Goal: Task Accomplishment & Management: Use online tool/utility

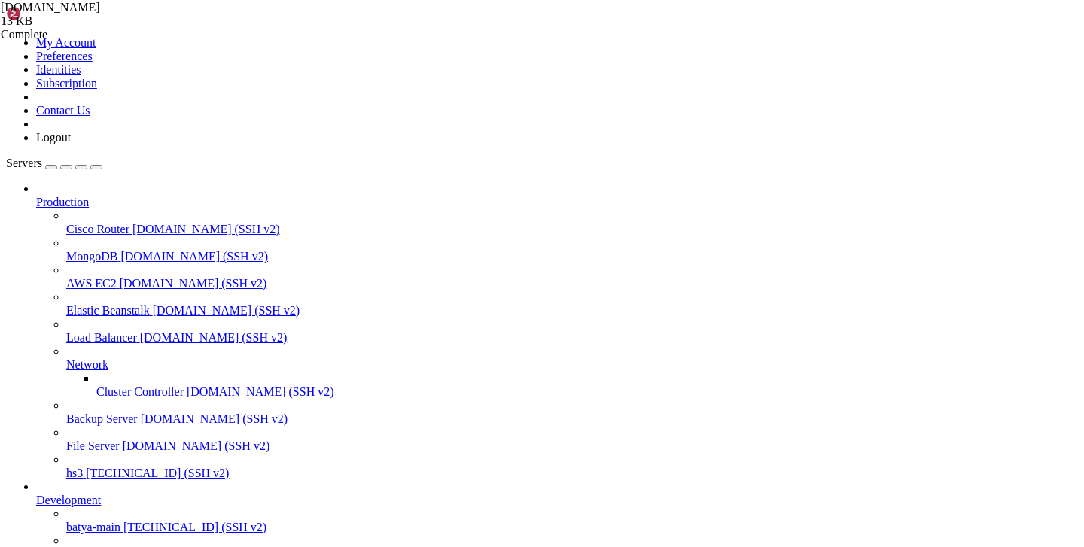
scroll to position [11, 0]
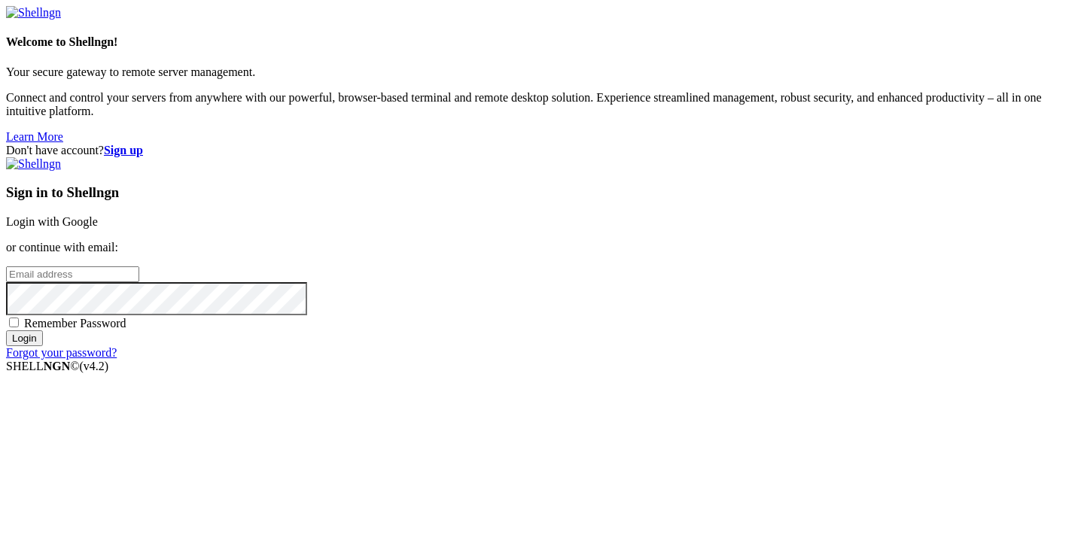
click at [98, 215] on link "Login with Google" at bounding box center [52, 221] width 92 height 13
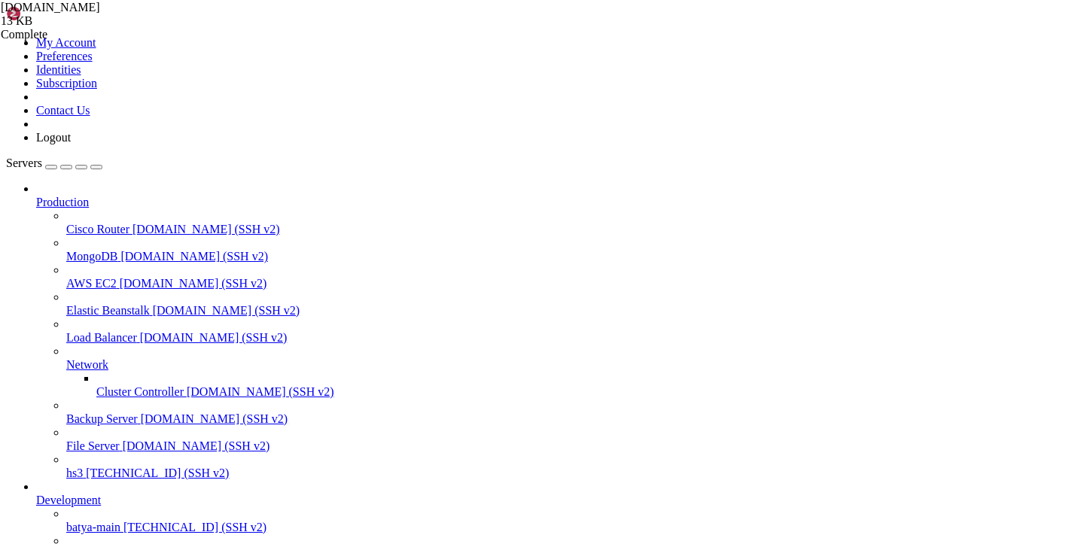
scroll to position [158, 0]
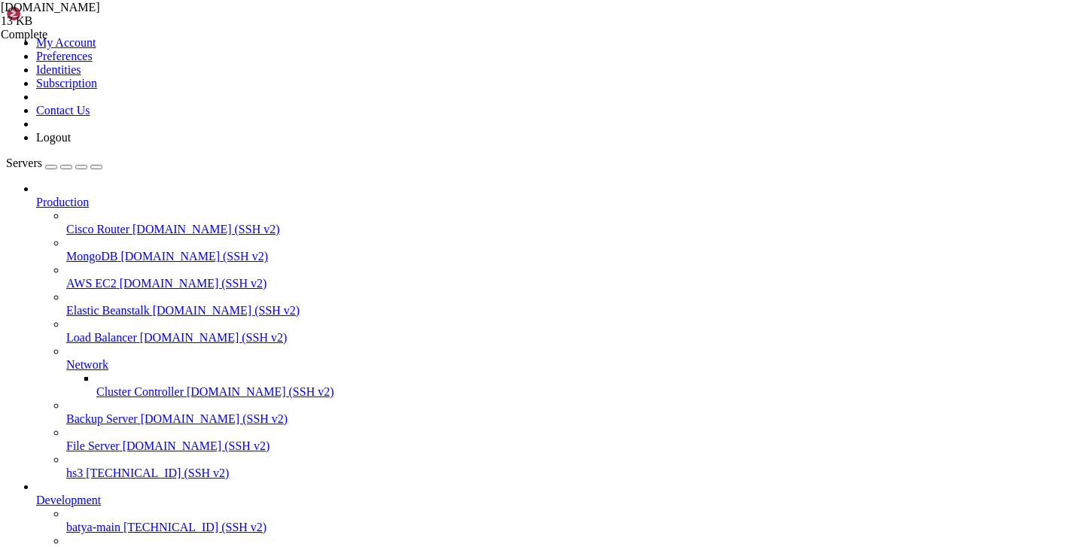
type input "/etc/opt"
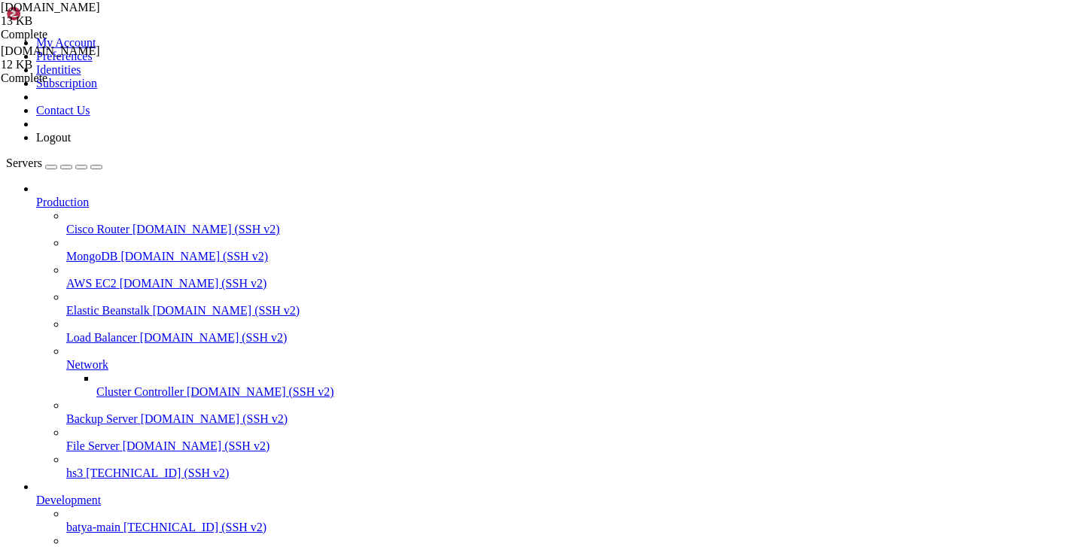
copy span "[TECHNICAL_ID]"
copy x-row "xtls-rprx-vision"
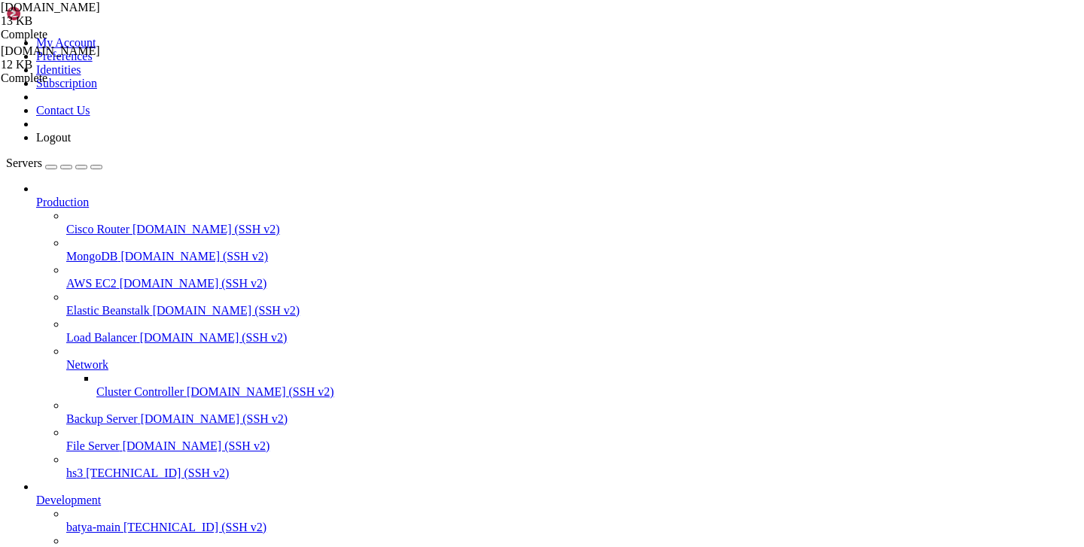
scroll to position [463, 0]
copy span "6yIfOnQopALuwt6yPD"
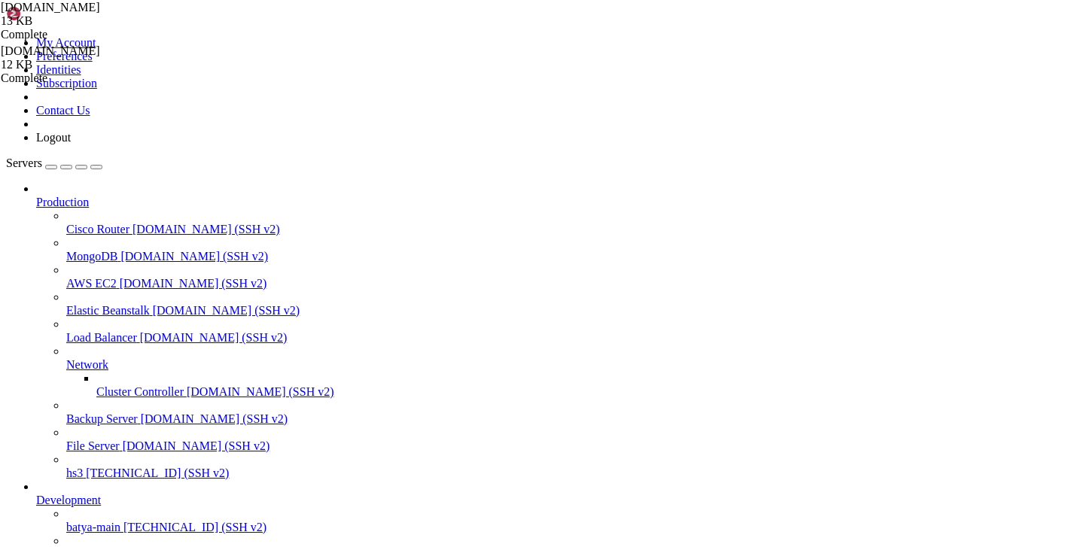
drag, startPoint x: 184, startPoint y: 1361, endPoint x: 11, endPoint y: 1023, distance: 379.8
copy div "*** Loremi dolorsi ametcons *** Adip elits: Doe Tem 28 65:76:33 5680 inci 67.39…"
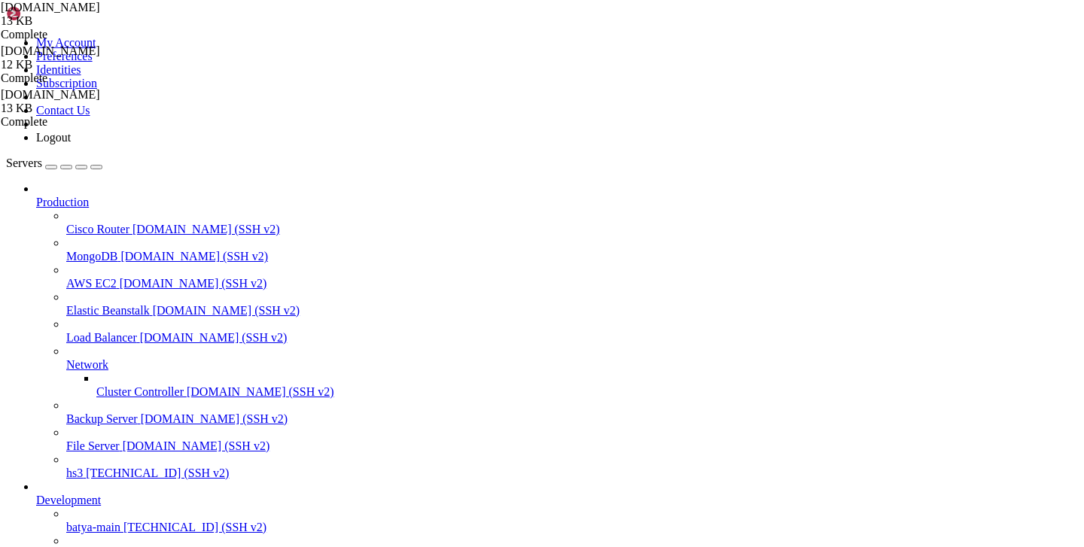
copy span "[TECHNICAL_ID]"
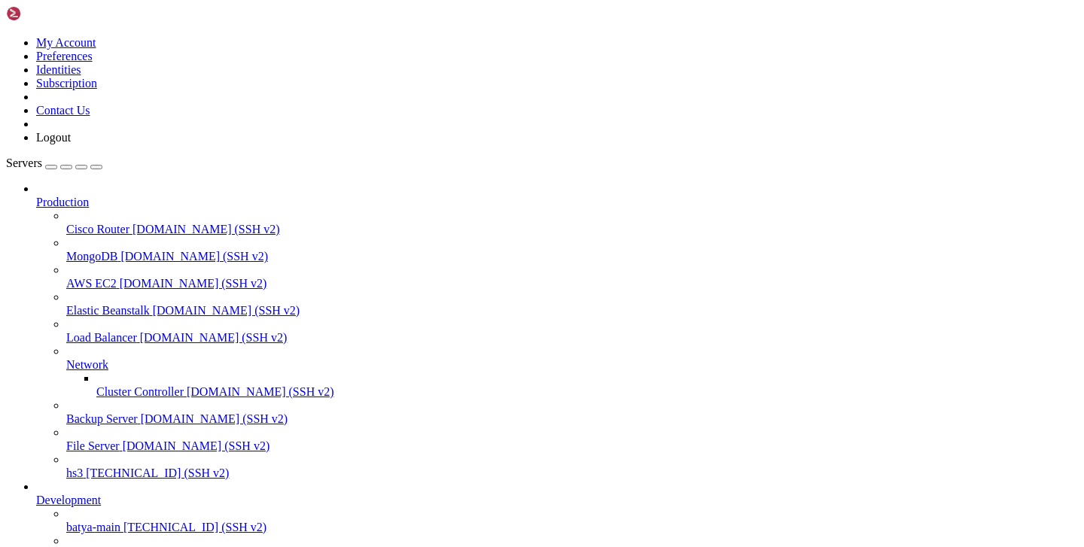
scroll to position [140, 0]
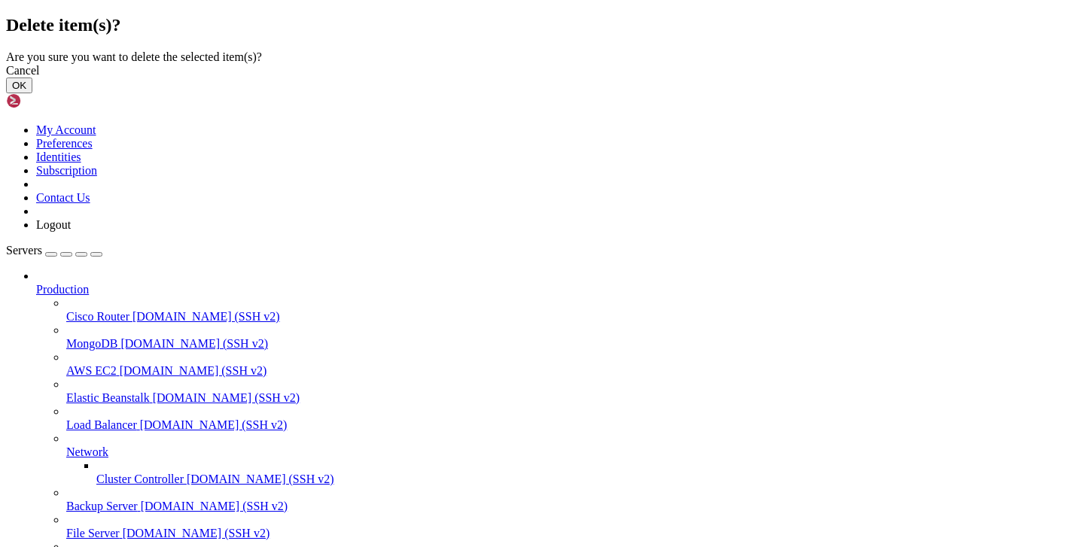
click at [32, 93] on button "OK" at bounding box center [19, 86] width 26 height 16
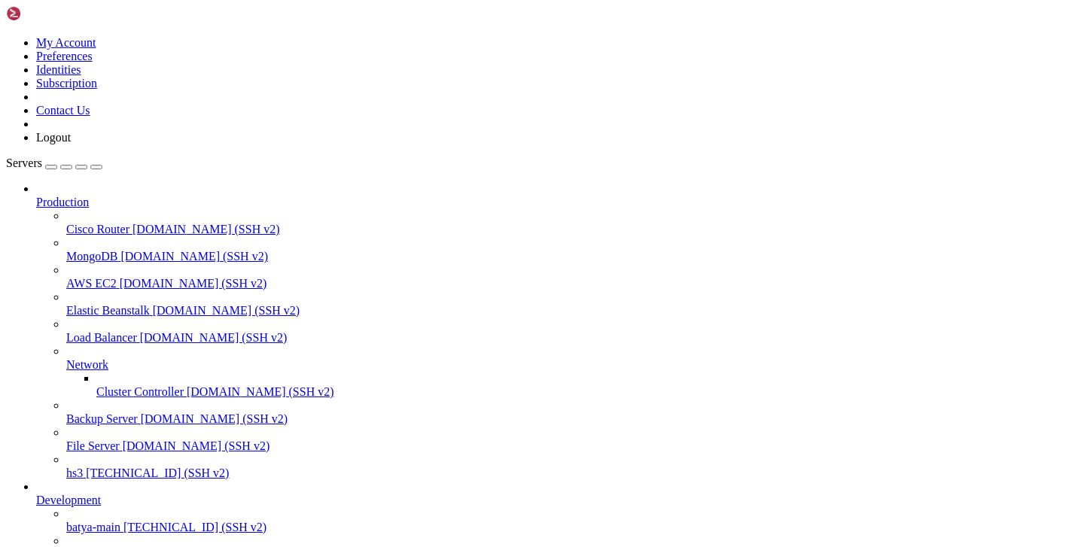
scroll to position [0, 0]
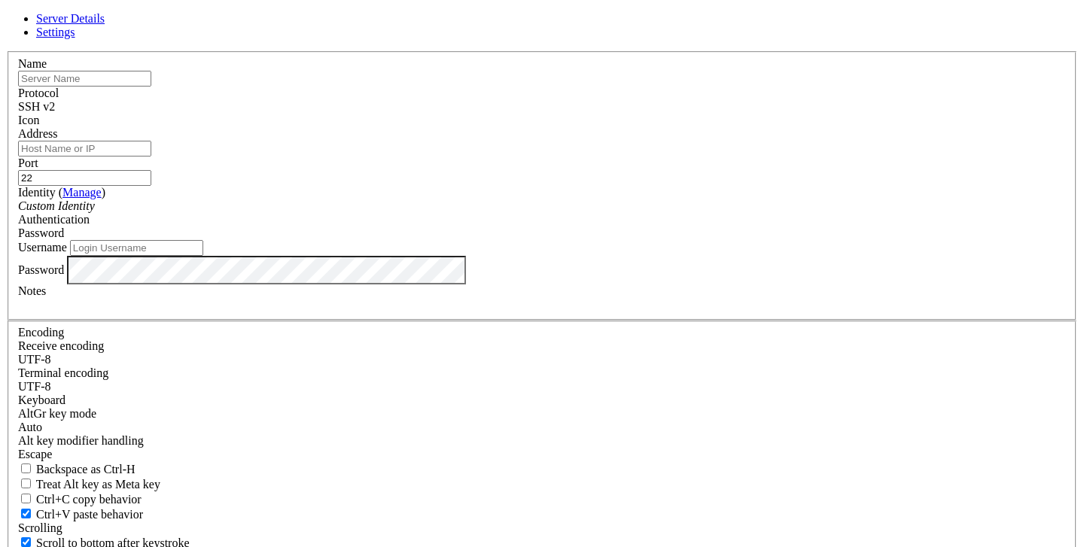
click at [151, 157] on input "Address" at bounding box center [84, 149] width 133 height 16
paste input "[TECHNICAL_ID]"
type input "[TECHNICAL_ID]"
click at [203, 256] on input "Username" at bounding box center [136, 248] width 133 height 16
type input "root"
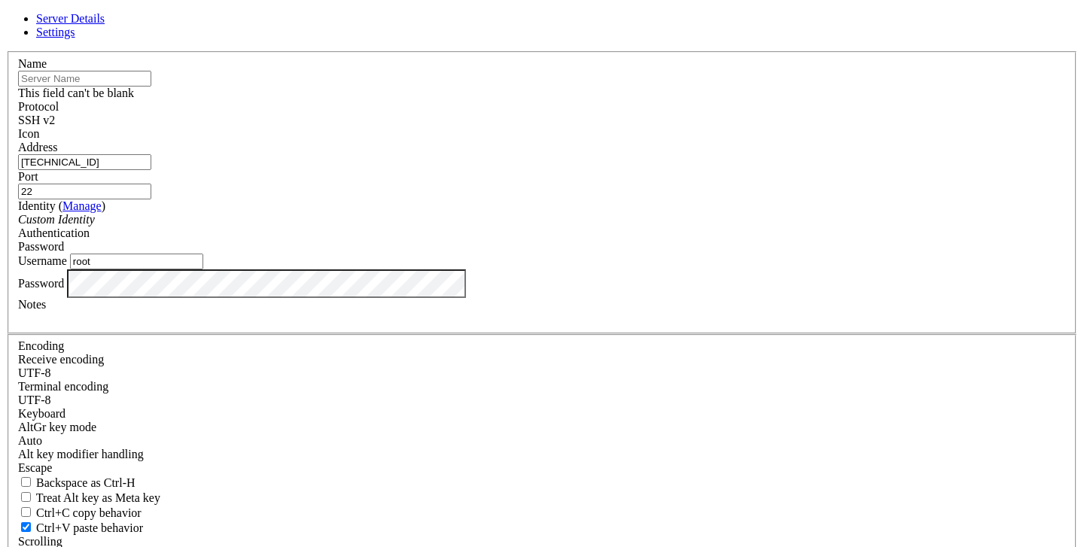
click at [151, 87] on input "text" at bounding box center [84, 79] width 133 height 16
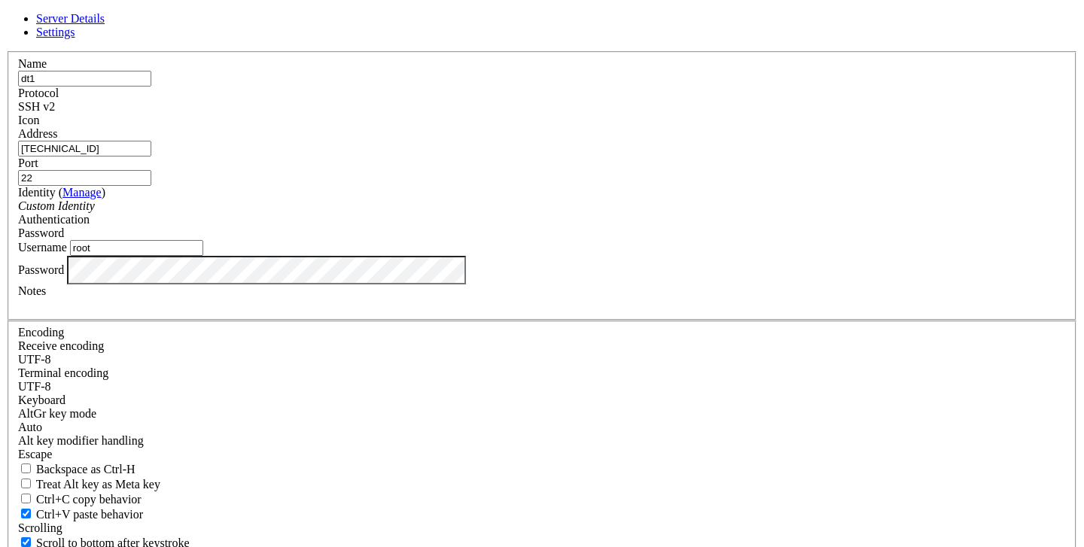
type input "dt1"
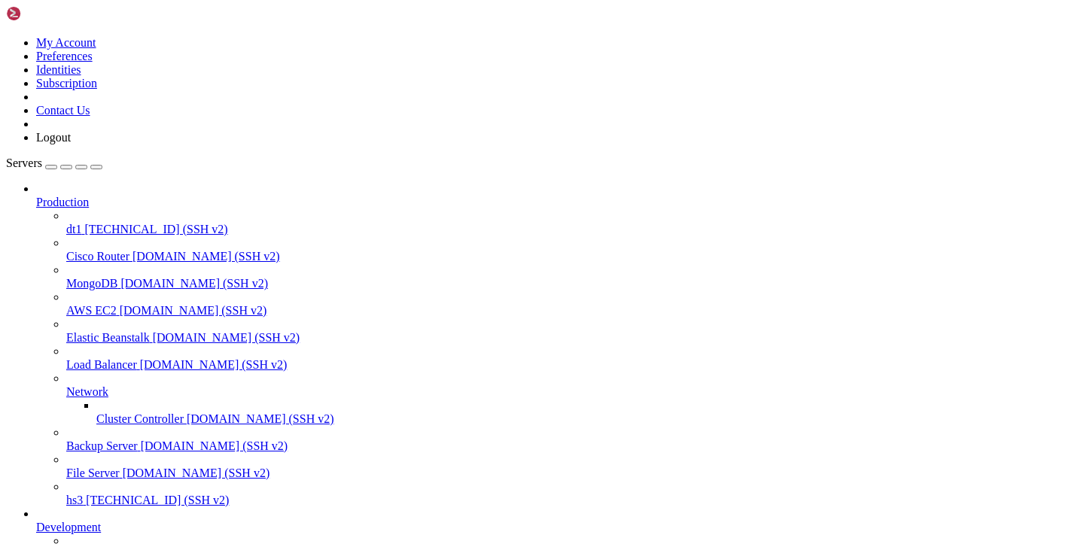
click at [87, 223] on span "[TECHNICAL_ID] (SSH v2)" at bounding box center [155, 229] width 143 height 13
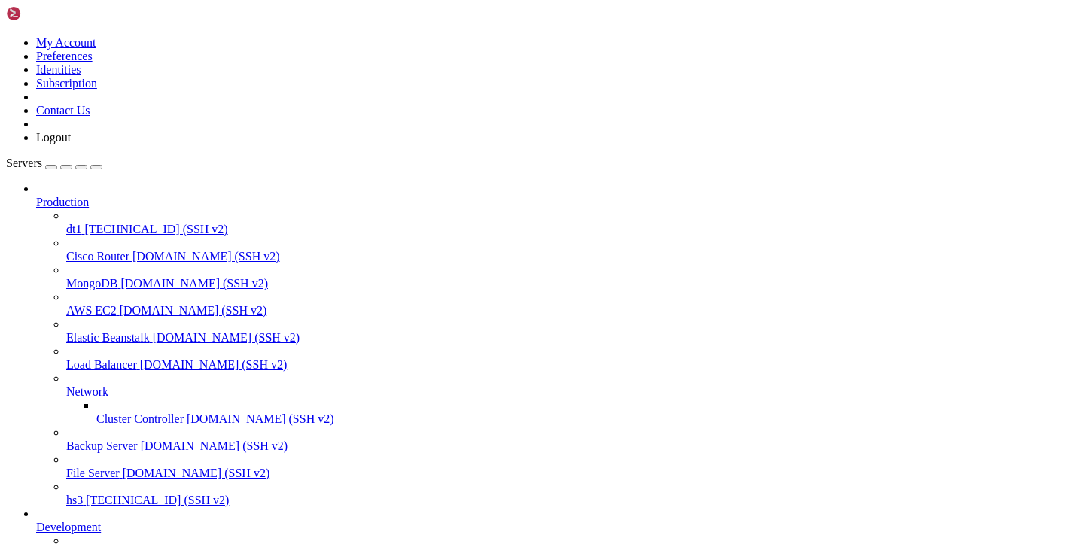
scroll to position [0, 0]
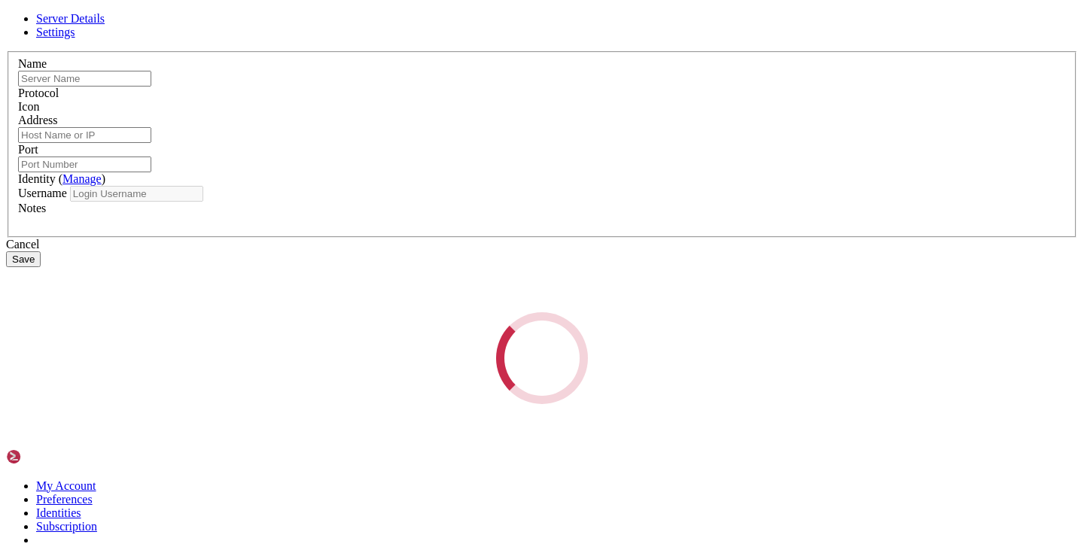
type input "dt1"
type input "[TECHNICAL_ID]"
type input "22"
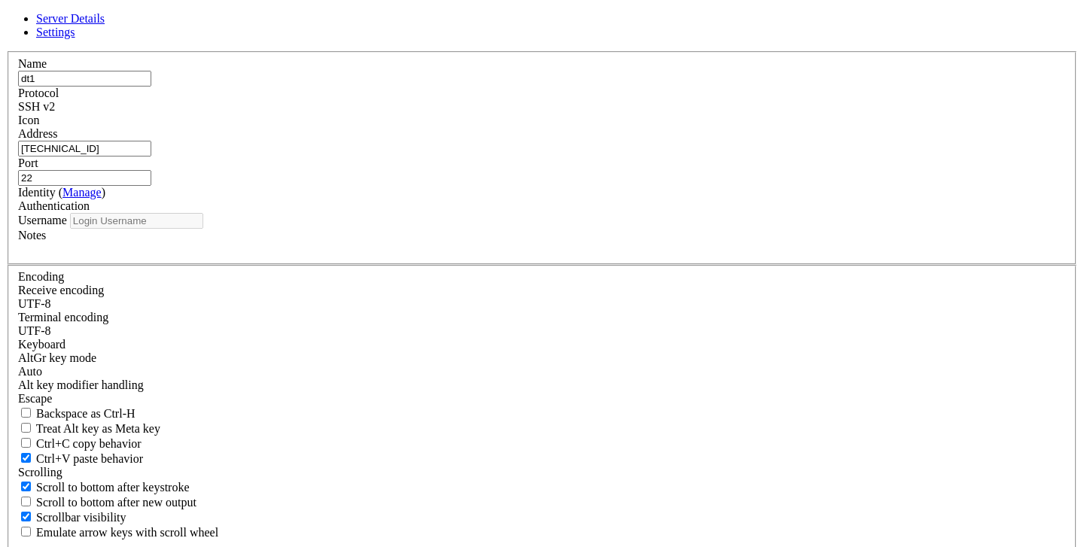
type input "root"
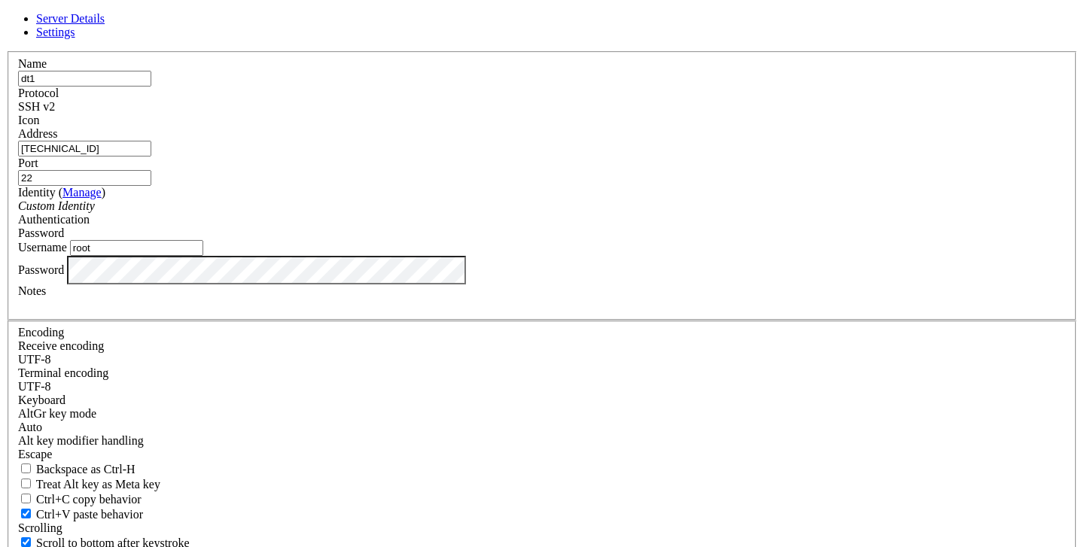
click at [151, 157] on input "[TECHNICAL_ID]" at bounding box center [84, 149] width 133 height 16
paste input "UrA86xqawtp439"
click at [151, 157] on input "UrA86xqawtp439" at bounding box center [84, 149] width 133 height 16
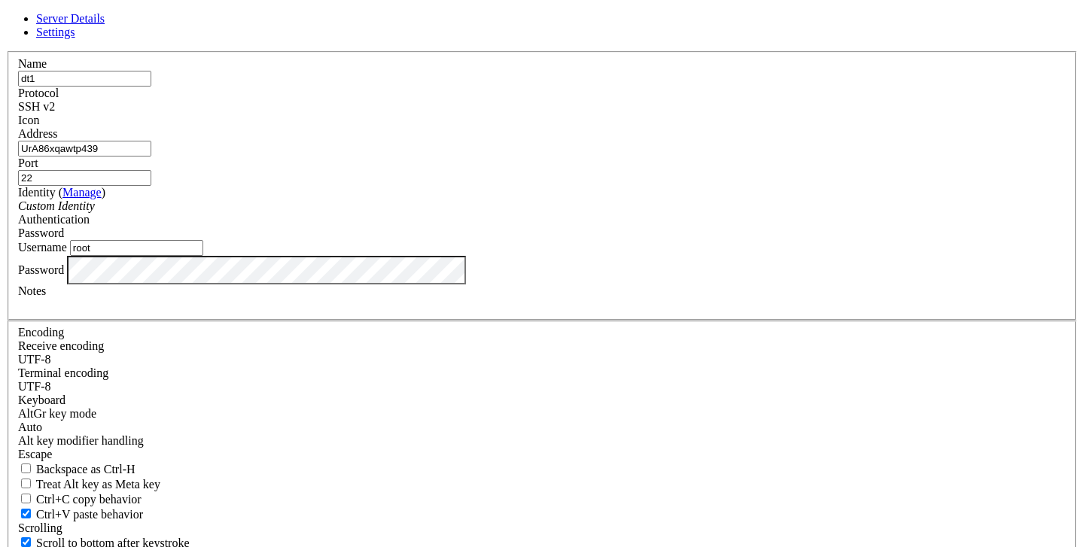
click at [151, 157] on input "UrA86xqawtp439" at bounding box center [84, 149] width 133 height 16
type input "UrA86xqawtp439"
paste input "text"
click at [151, 157] on input "UrA86xqawtp439" at bounding box center [84, 149] width 133 height 16
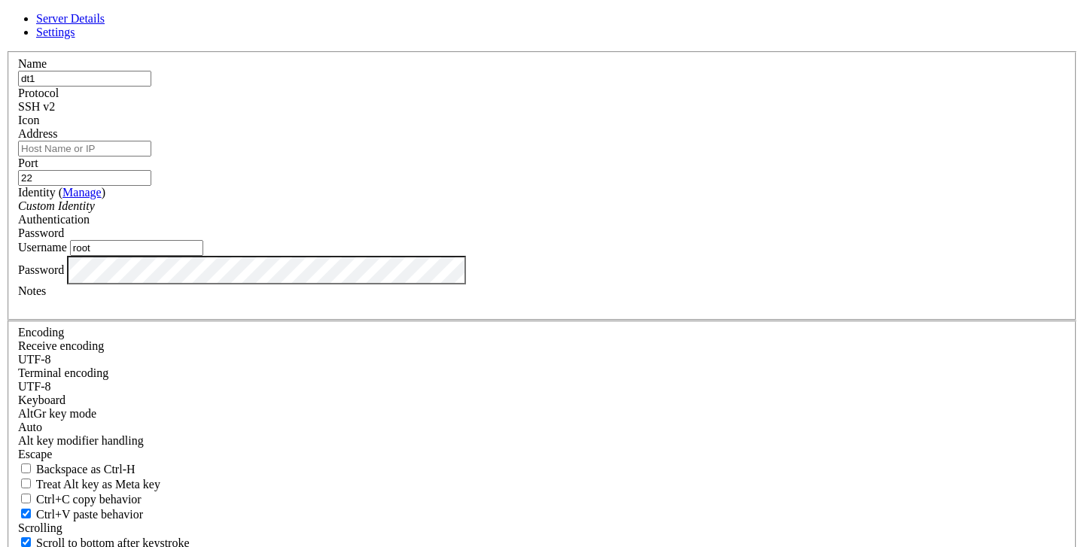
paste input "[TECHNICAL_ID]"
type input "[TECHNICAL_ID]"
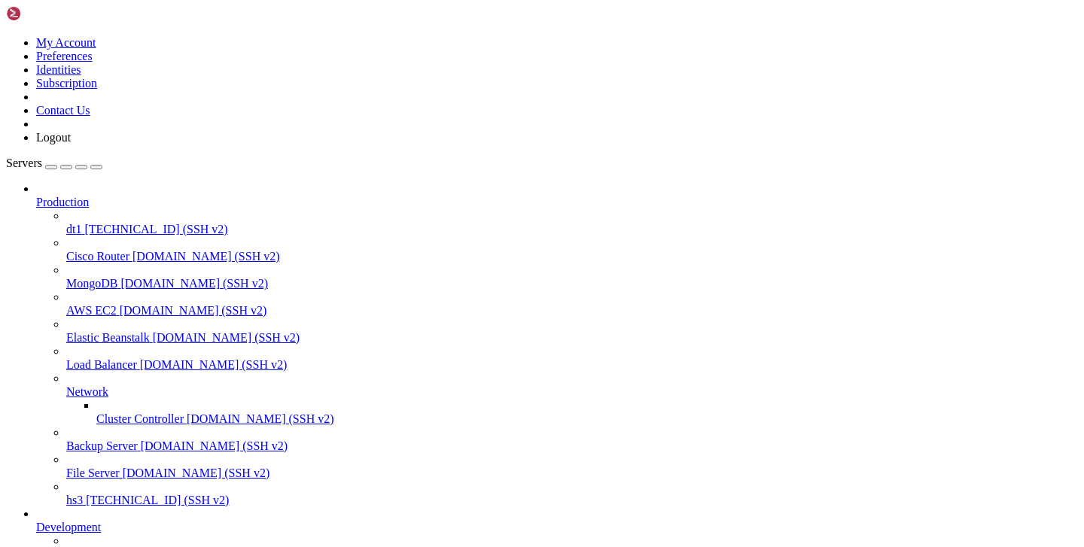
click at [81, 223] on span "dt1" at bounding box center [73, 229] width 15 height 13
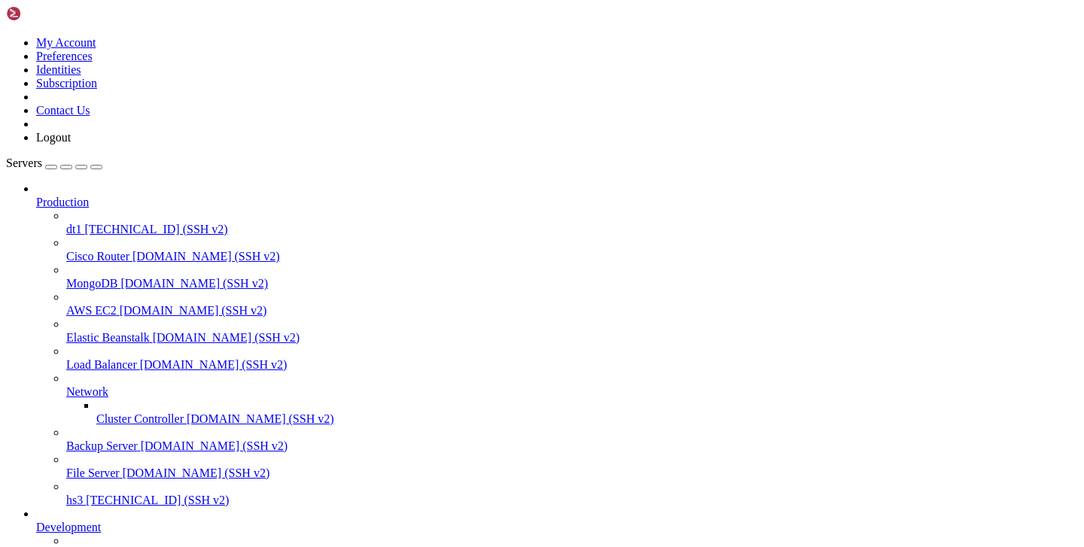
scroll to position [0, 0]
drag, startPoint x: 283, startPoint y: 50, endPoint x: 236, endPoint y: 50, distance: 46.7
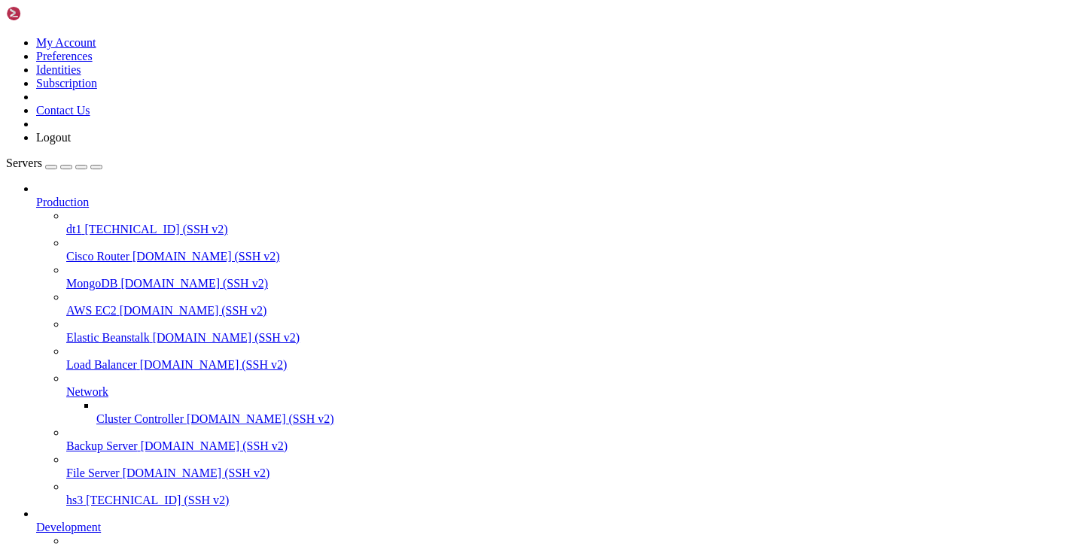
type input "/var/service"
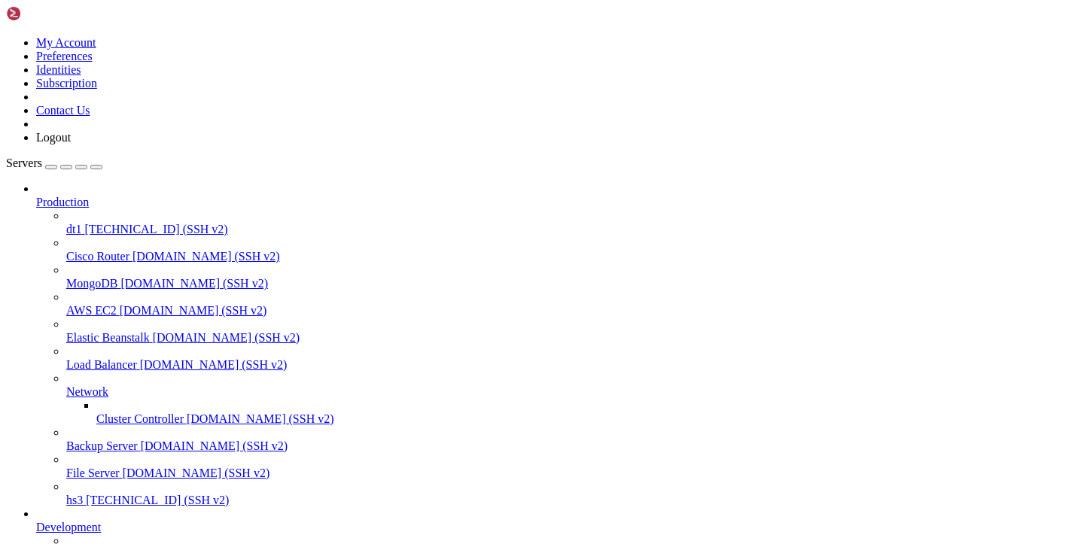
drag, startPoint x: 79, startPoint y: 1332, endPoint x: 14, endPoint y: 1338, distance: 65.0
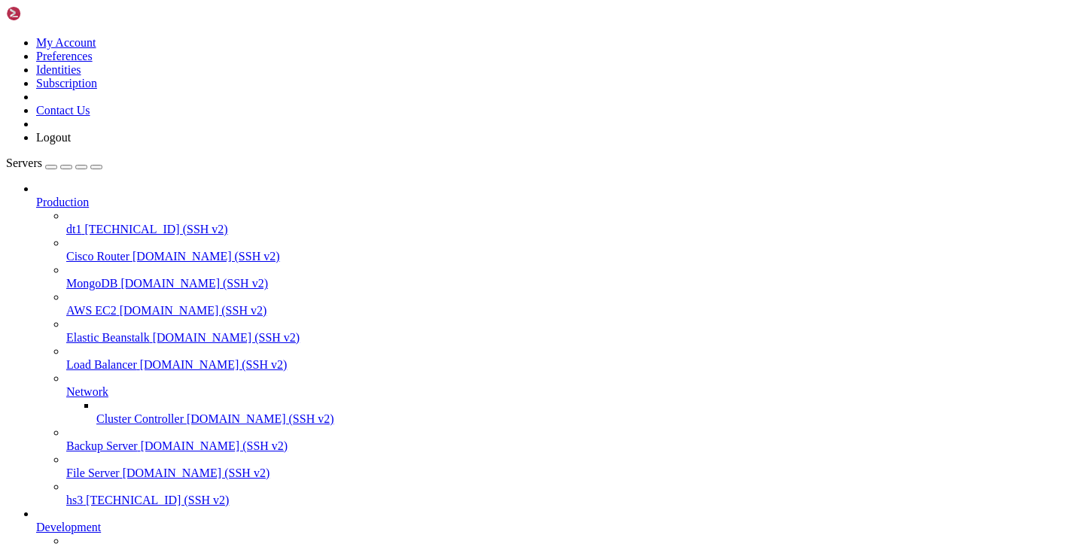
drag, startPoint x: 113, startPoint y: 1333, endPoint x: 12, endPoint y: 1330, distance: 100.9
copy x-row "/usr/local/x-ui/"
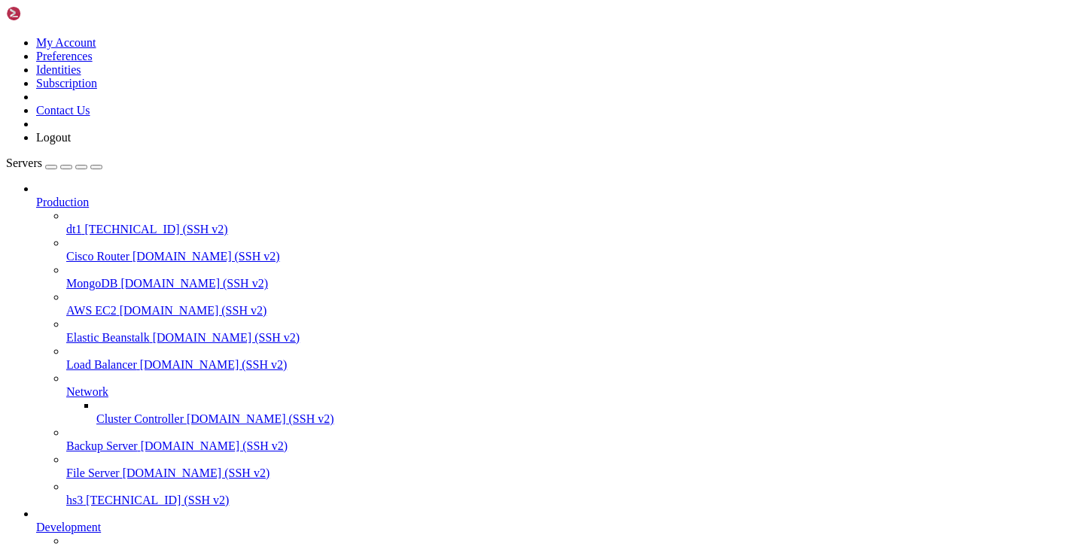
paste input "/usr/local/x-ui/"
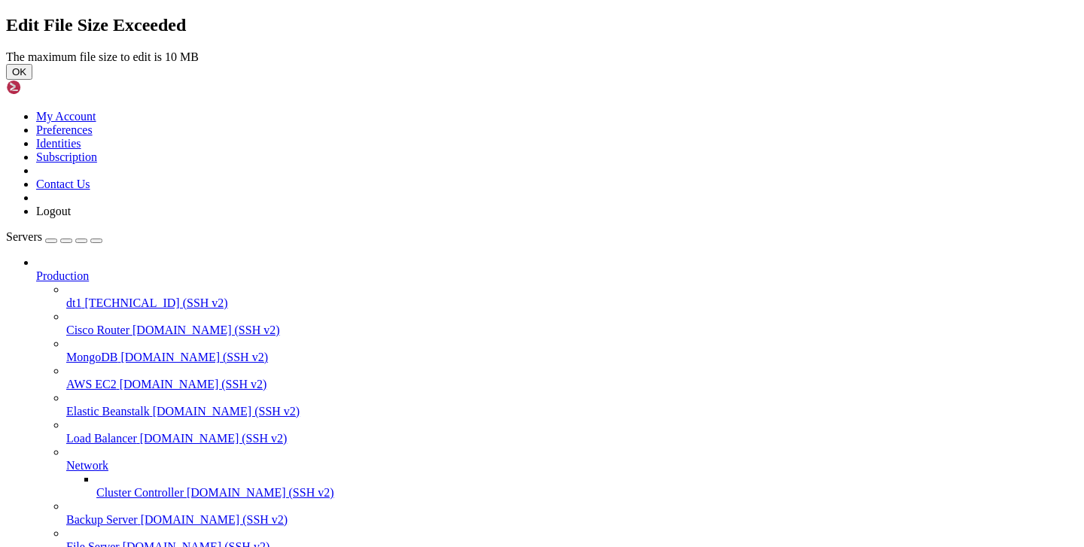
click at [32, 80] on button "OK" at bounding box center [19, 72] width 26 height 16
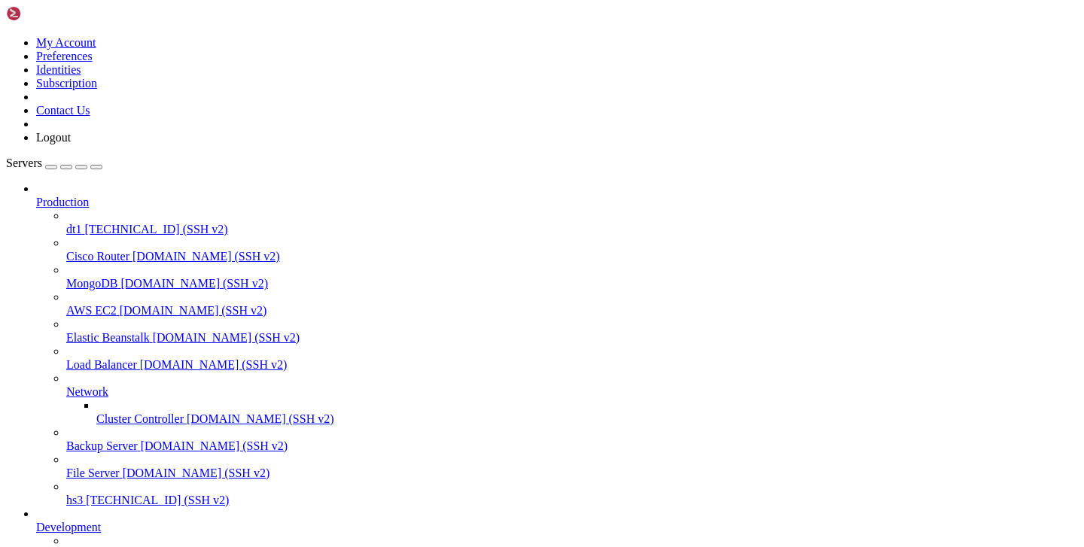
type input "/usr/local/x-ui"
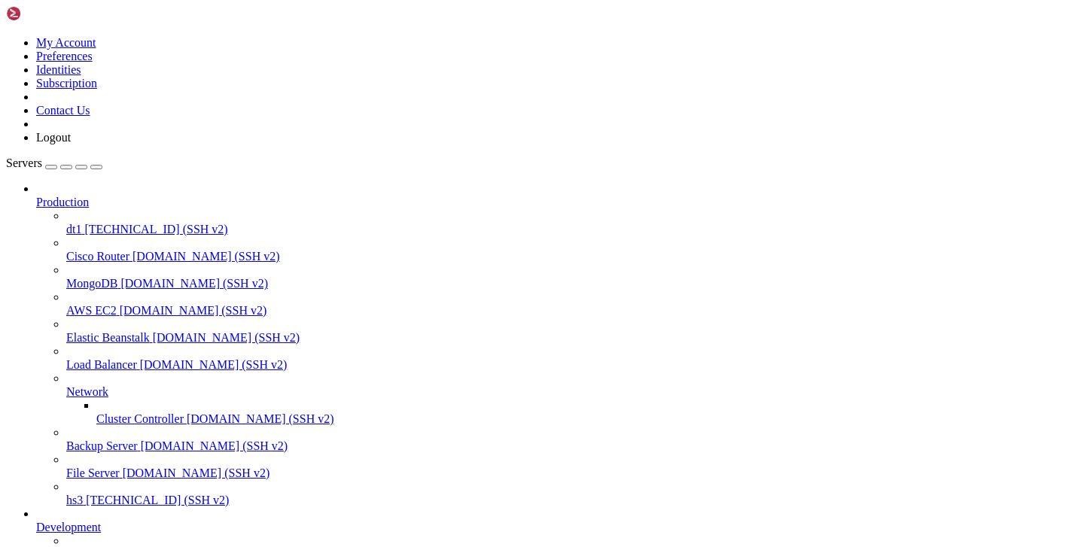
click at [114, 494] on span "[TECHNICAL_ID] (SSH v2)" at bounding box center [157, 500] width 143 height 13
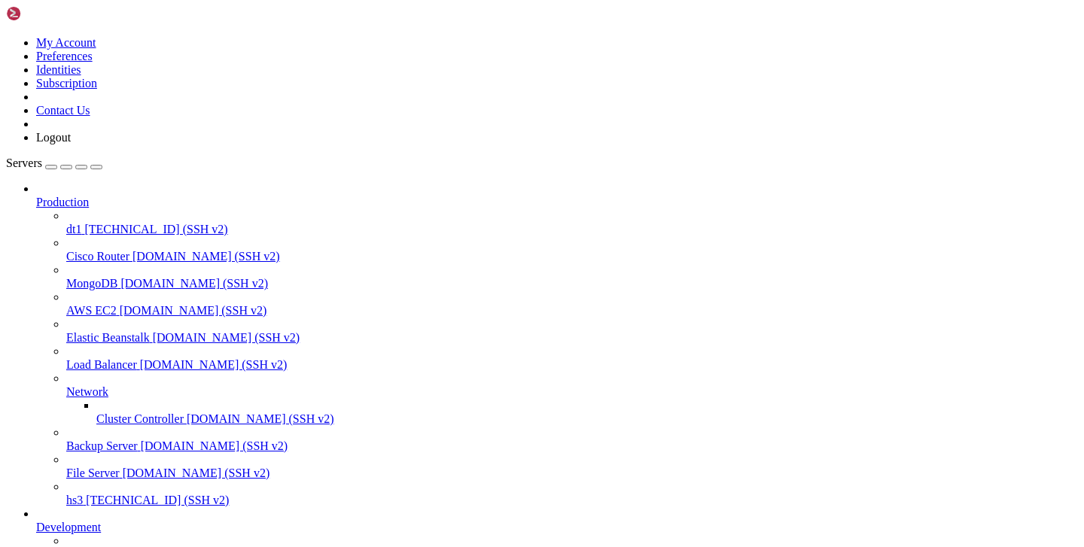
type input "/etc/opt"
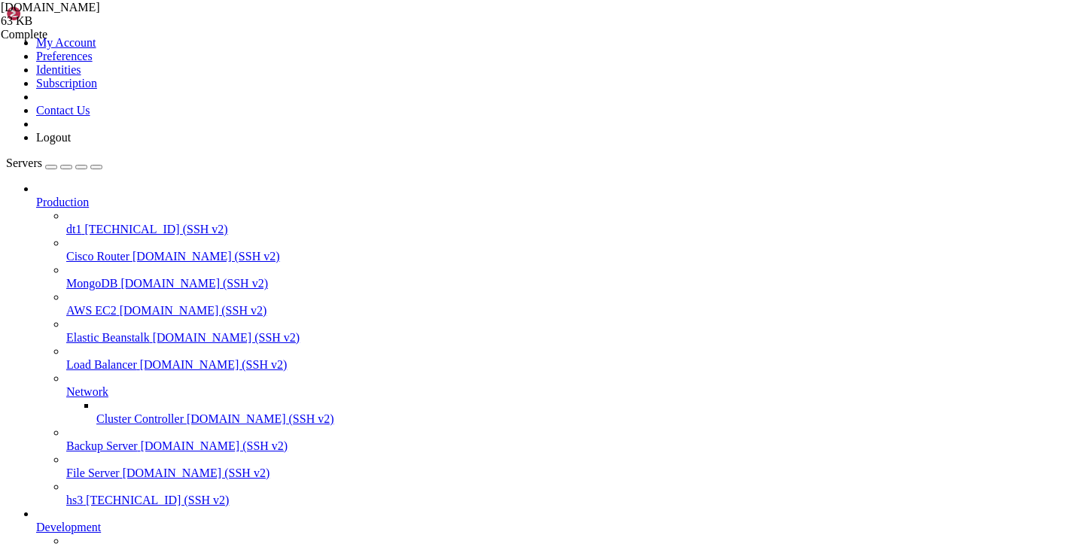
scroll to position [551, 0]
click at [101, 223] on span "[TECHNICAL_ID] (SSH v2)" at bounding box center [155, 229] width 143 height 13
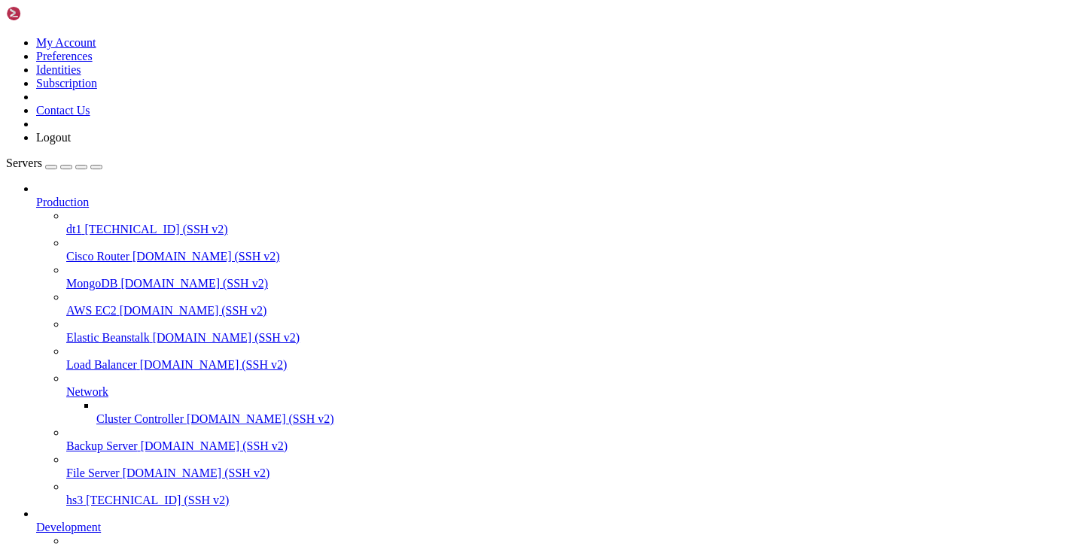
click at [101, 223] on span "[TECHNICAL_ID] (SSH v2)" at bounding box center [155, 229] width 143 height 13
drag, startPoint x: 230, startPoint y: 1336, endPoint x: 14, endPoint y: 1266, distance: 227.2
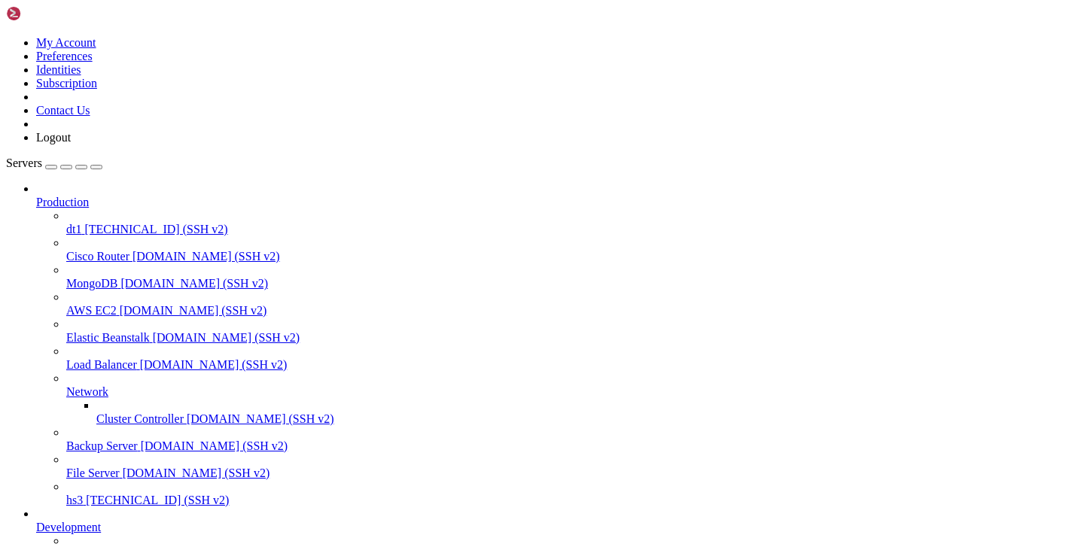
copy div "root@hiplet-41468:~# [PERSON_NAME] $(sudo find / -type f -name "*adapter*.sh" 2…"
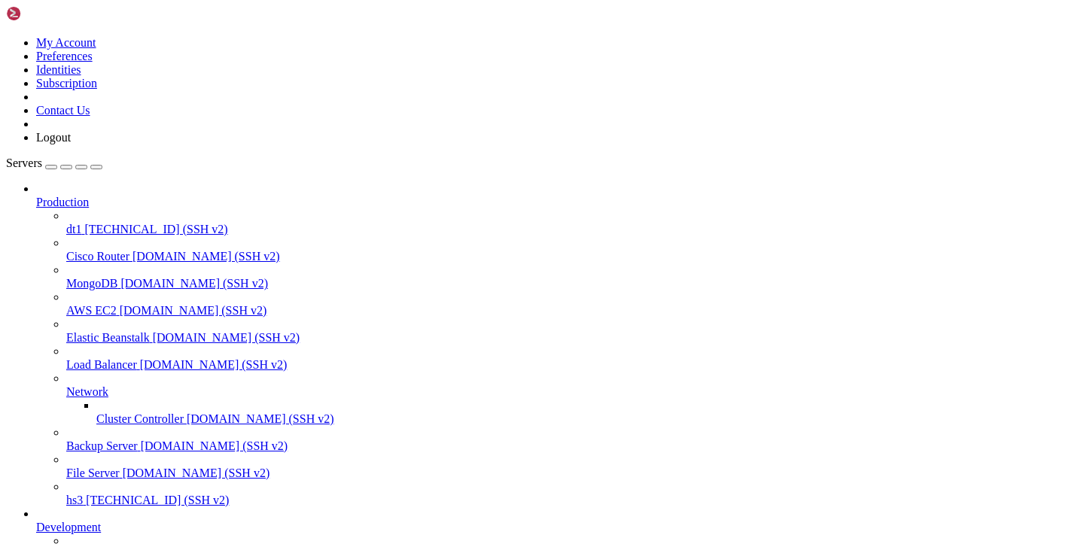
type input "/etc"
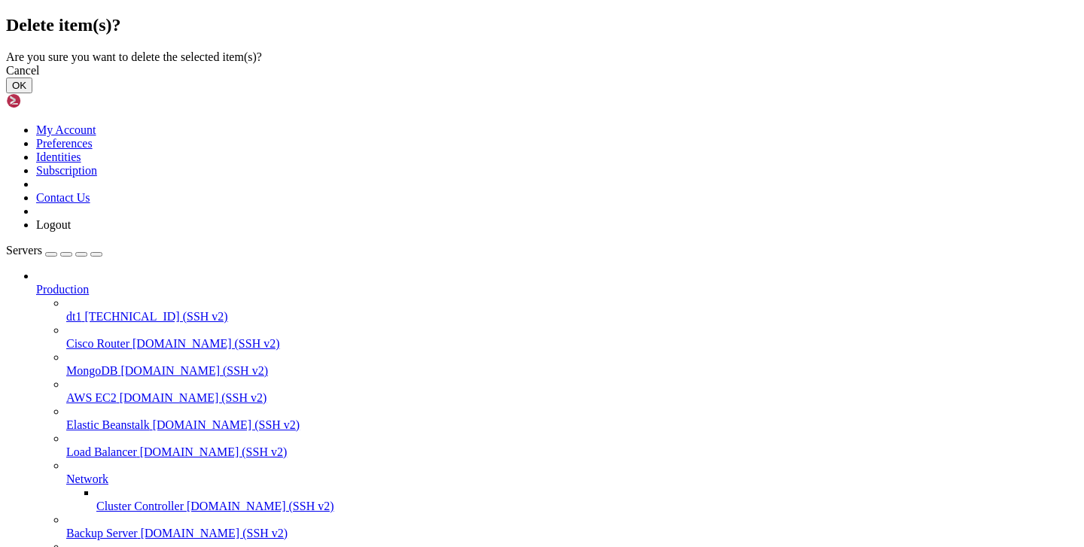
click at [32, 93] on button "OK" at bounding box center [19, 86] width 26 height 16
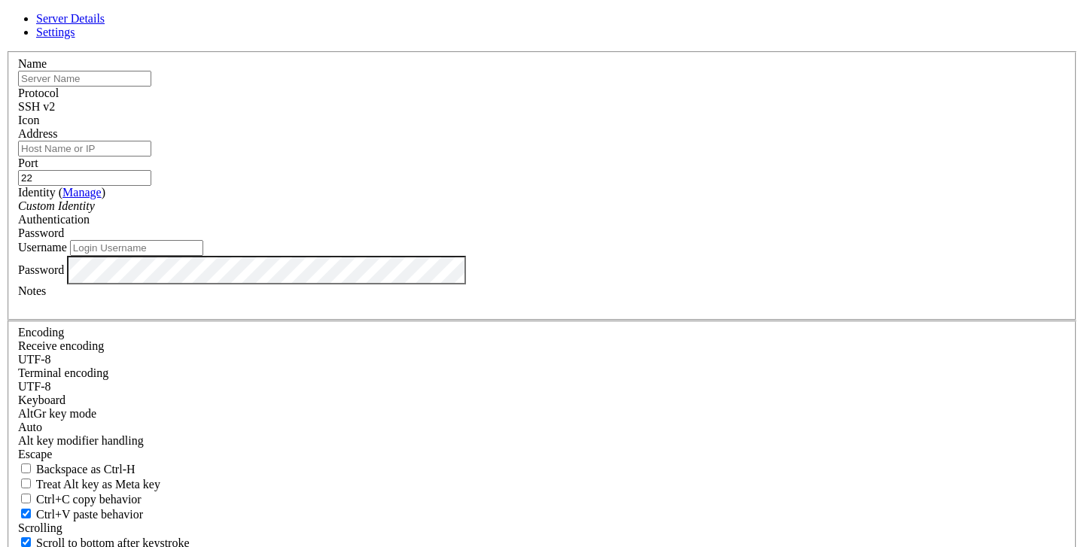
click at [151, 157] on input "Address" at bounding box center [84, 149] width 133 height 16
paste input "[TECHNICAL_ID]"
type input "[TECHNICAL_ID]"
click at [151, 87] on input "text" at bounding box center [84, 79] width 133 height 16
type input "r"
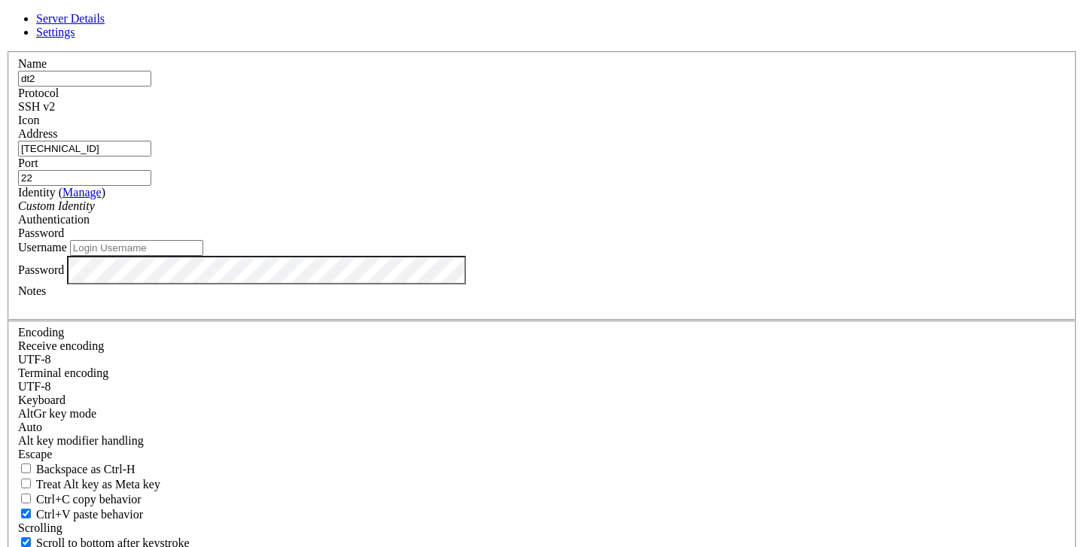
type input "dt2"
click at [203, 256] on input "Username" at bounding box center [136, 248] width 133 height 16
type input "root"
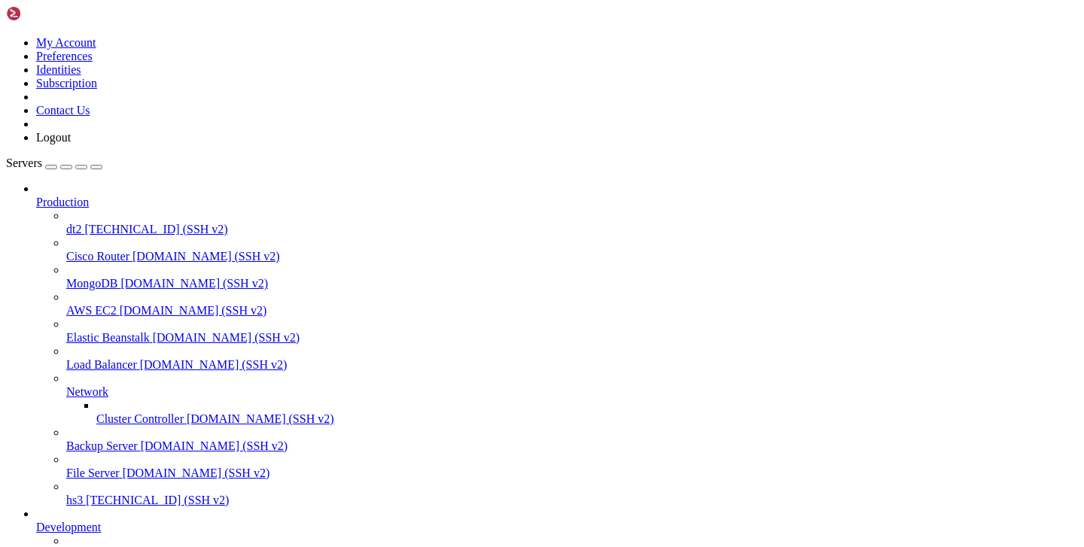
click at [81, 223] on span "dt2" at bounding box center [73, 229] width 15 height 13
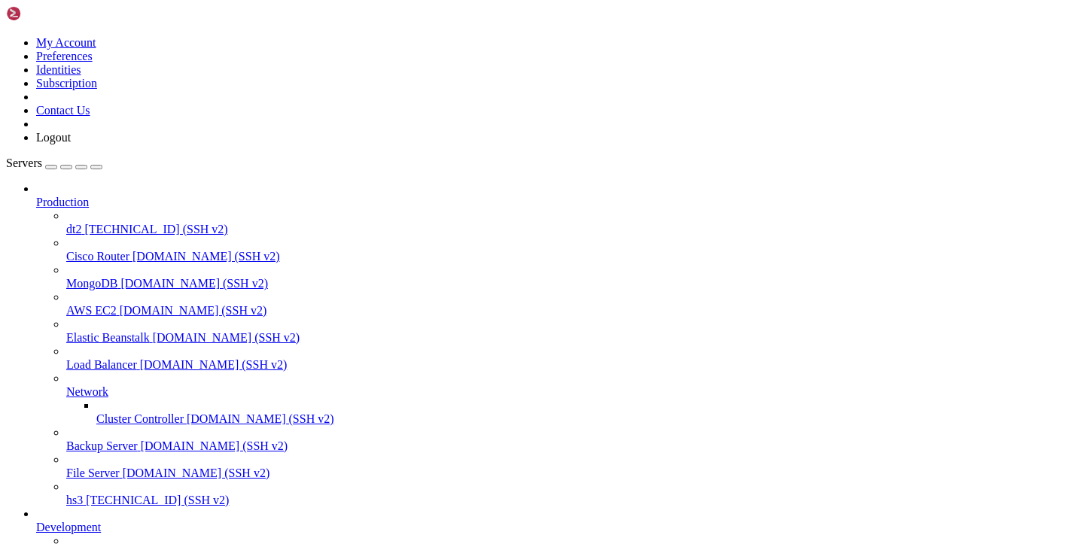
type input "/etc/opt"
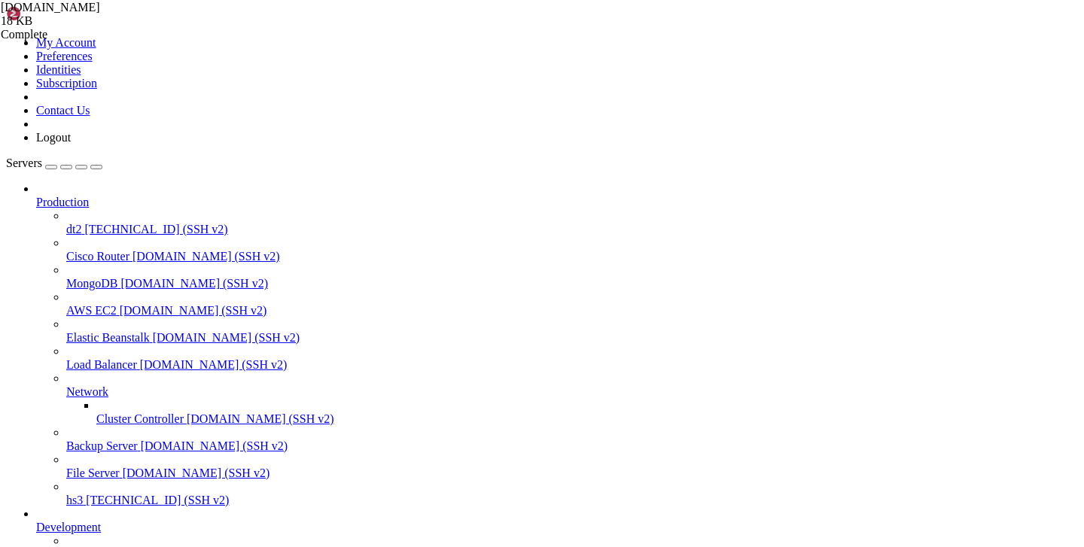
click at [102, 494] on span "[TECHNICAL_ID] (SSH v2)" at bounding box center [157, 500] width 143 height 13
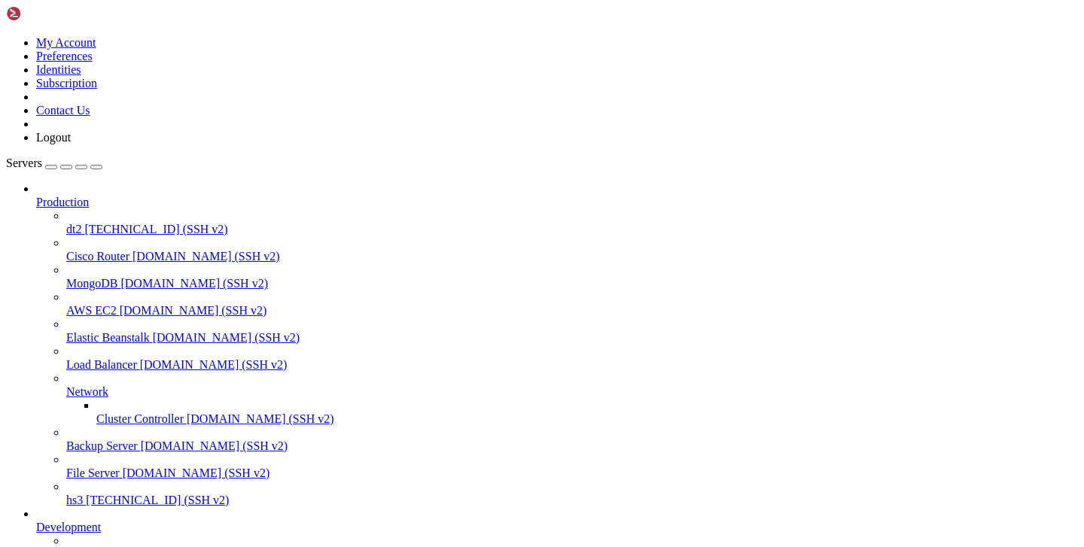
click at [101, 494] on span "[TECHNICAL_ID] (SSH v2)" at bounding box center [157, 500] width 143 height 13
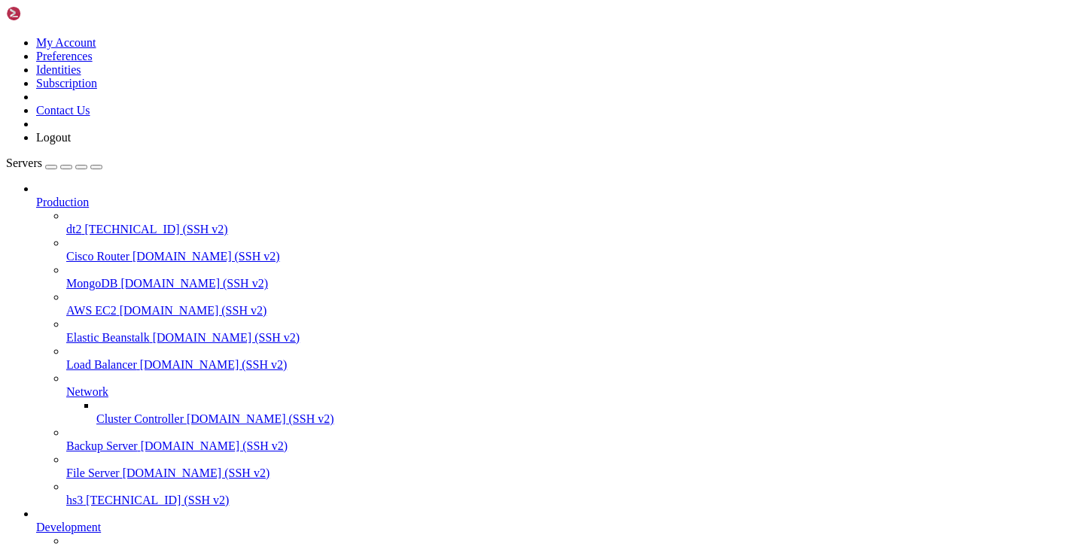
type input "/etc/opt"
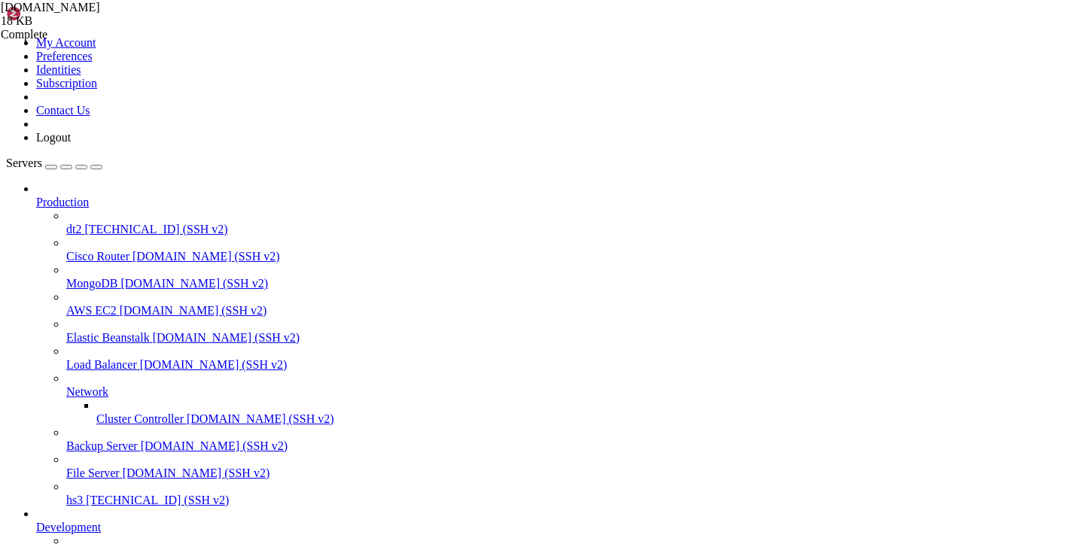
copy span "650181d7-8374-4623-a157-bf46fae2f47e"
drag, startPoint x: 163, startPoint y: 1358, endPoint x: 279, endPoint y: 1354, distance: 116.0
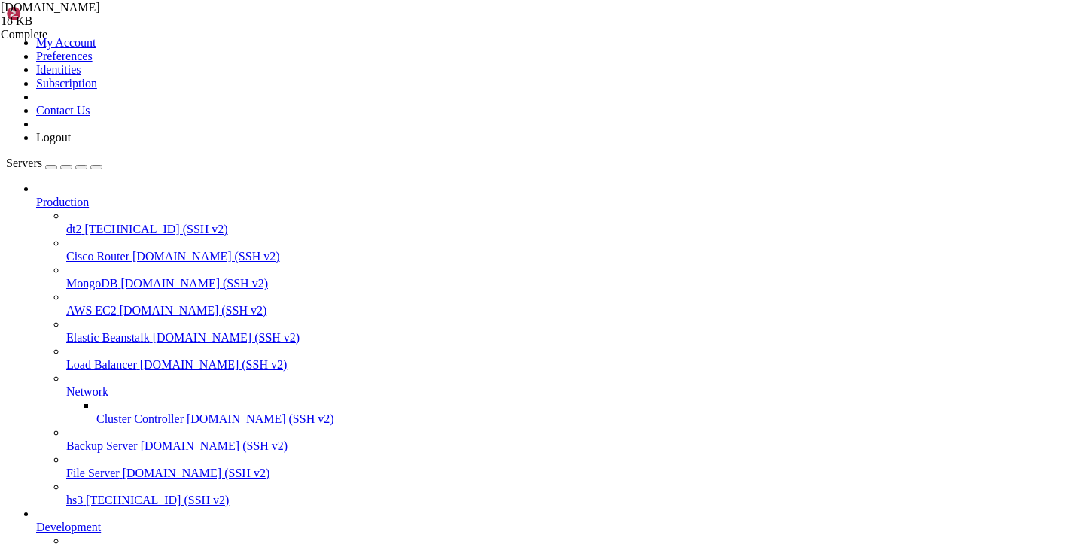
copy span "[DOMAIN_NAME]"
drag, startPoint x: 177, startPoint y: 1344, endPoint x: 404, endPoint y: 1348, distance: 226.7
copy x-row "650181d7-8374-4623-a157-bf46fae2f47e"
